Goal: Transaction & Acquisition: Download file/media

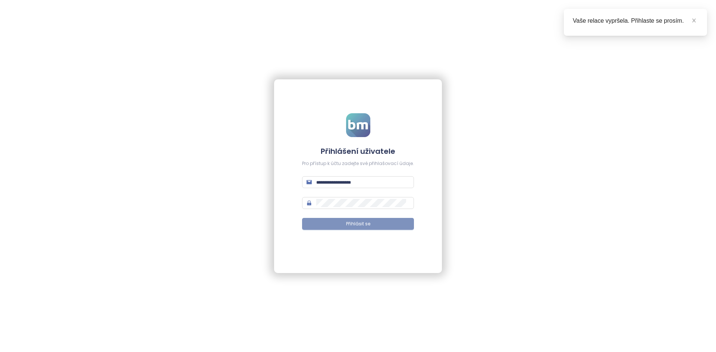
type input "**********"
click at [389, 218] on button "Přihlásit se" at bounding box center [358, 224] width 112 height 12
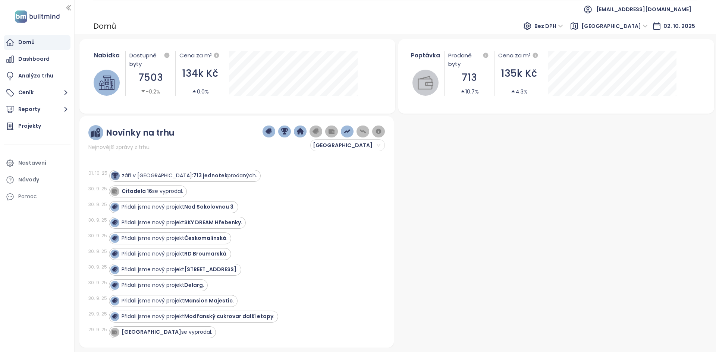
click at [579, 250] on div at bounding box center [554, 231] width 315 height 231
click at [466, 184] on div at bounding box center [554, 231] width 315 height 231
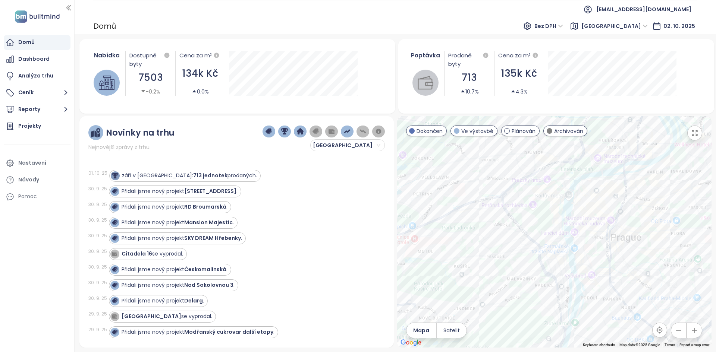
drag, startPoint x: 557, startPoint y: 228, endPoint x: 452, endPoint y: 286, distance: 119.8
click at [452, 286] on div at bounding box center [554, 231] width 315 height 231
drag, startPoint x: 534, startPoint y: 223, endPoint x: 513, endPoint y: 230, distance: 22.2
click at [513, 230] on div at bounding box center [554, 231] width 315 height 231
drag, startPoint x: 580, startPoint y: 174, endPoint x: 549, endPoint y: 199, distance: 40.5
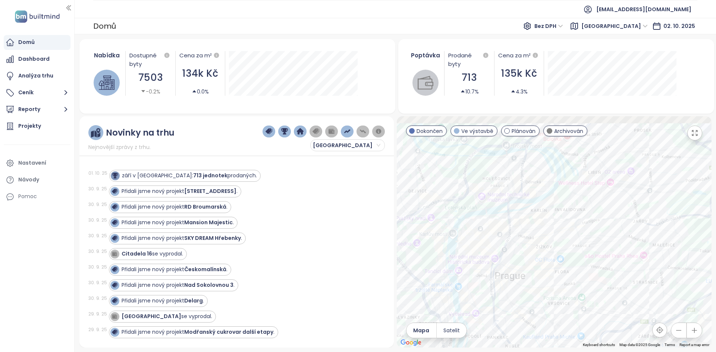
click at [549, 199] on div at bounding box center [554, 231] width 315 height 231
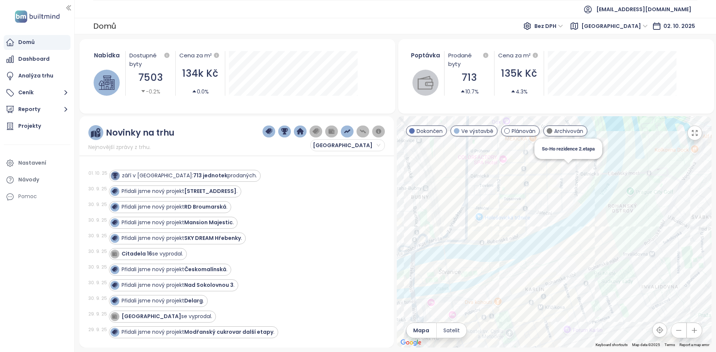
click at [571, 166] on div "So-Ho rezidence 2.etapa" at bounding box center [554, 231] width 315 height 231
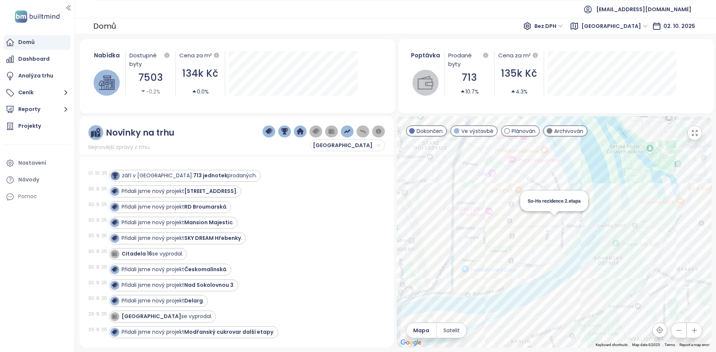
click at [556, 220] on div "So-Ho rezidence 2.etapa" at bounding box center [554, 231] width 315 height 231
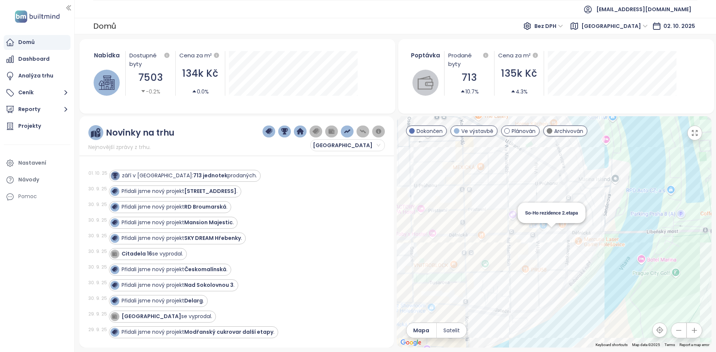
click at [552, 233] on div "So-Ho rezidence 2.etapa" at bounding box center [554, 231] width 315 height 231
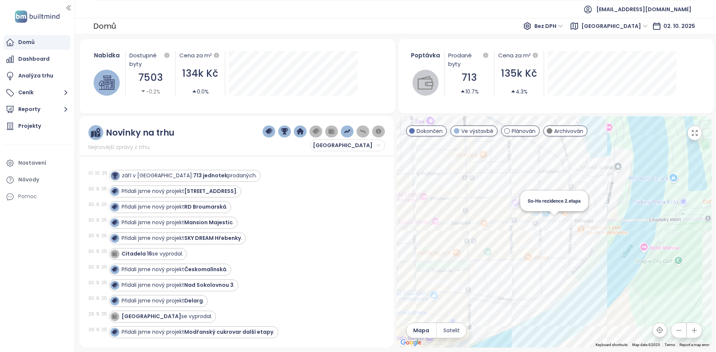
click at [552, 221] on div "So-Ho rezidence 2.etapa" at bounding box center [554, 231] width 315 height 231
click at [552, 220] on div "So-Ho rezidence 2.etapa" at bounding box center [554, 231] width 315 height 231
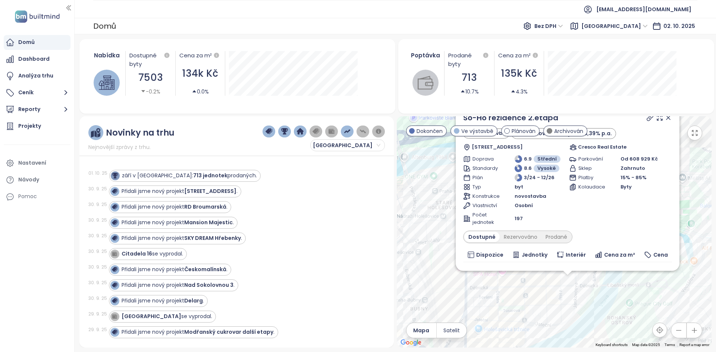
drag, startPoint x: 647, startPoint y: 249, endPoint x: 591, endPoint y: 337, distance: 103.9
click at [591, 337] on div "So-Ho rezidence 2.etapa Ve výstavbě úroková sazba již od 3,39% p.a. Dělnická 15…" at bounding box center [554, 231] width 315 height 231
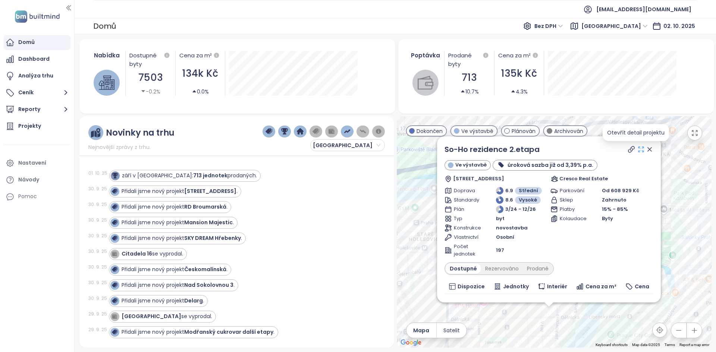
click at [637, 148] on icon at bounding box center [640, 149] width 7 height 7
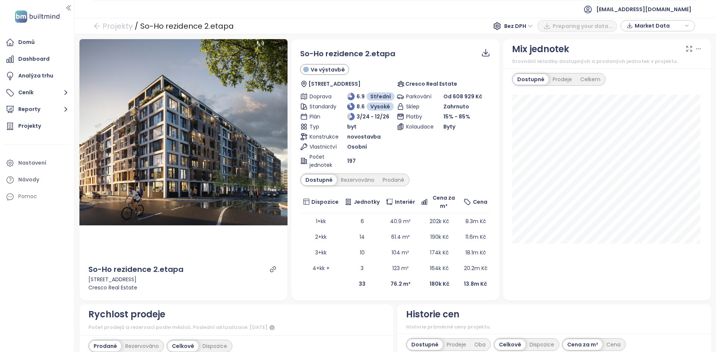
click at [689, 29] on div "Market Data" at bounding box center [657, 25] width 66 height 11
click at [655, 106] on span "Stáhnout" at bounding box center [649, 108] width 26 height 8
